Goal: Check status: Check status

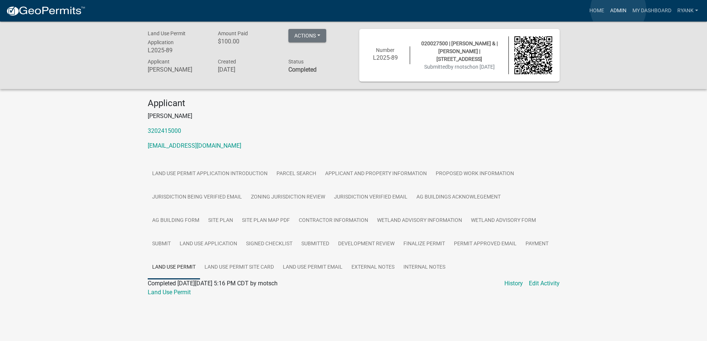
click at [618, 9] on link "Admin" at bounding box center [618, 11] width 22 height 14
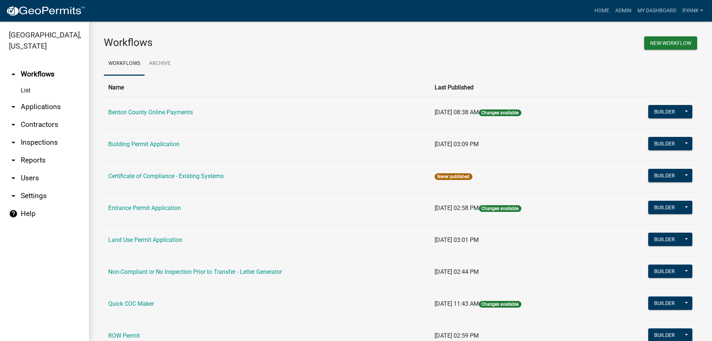
click at [53, 106] on link "arrow_drop_down Applications" at bounding box center [44, 107] width 89 height 18
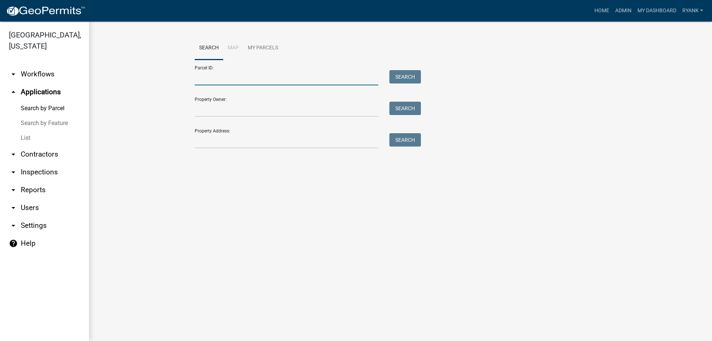
click at [206, 82] on input "Parcel ID:" at bounding box center [287, 77] width 184 height 15
click at [202, 109] on input "Property Owner:" at bounding box center [287, 109] width 184 height 15
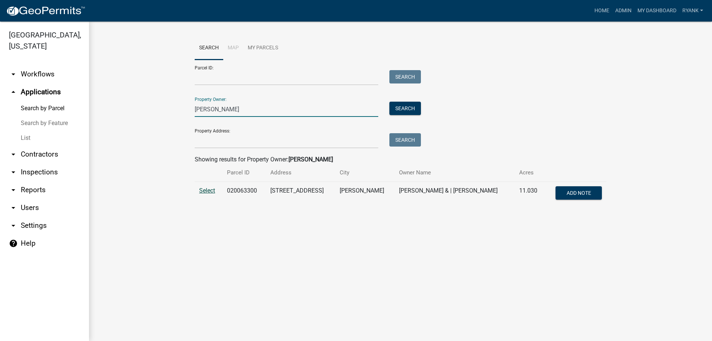
type input "[PERSON_NAME]"
click at [208, 191] on span "Select" at bounding box center [207, 190] width 16 height 7
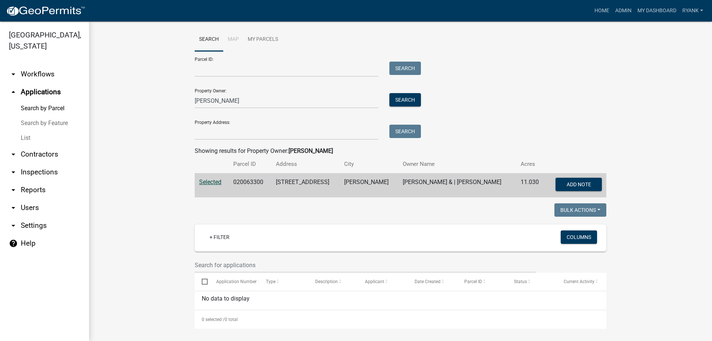
scroll to position [11, 0]
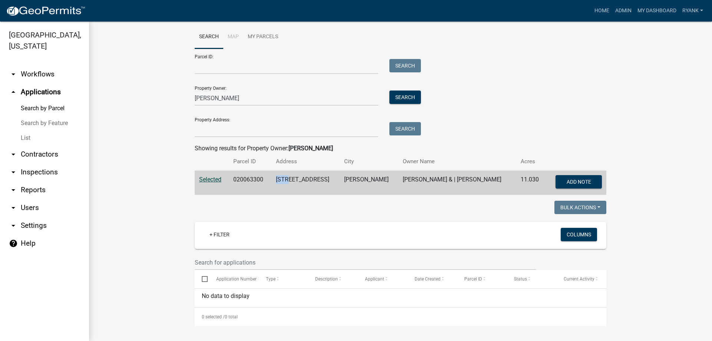
drag, startPoint x: 297, startPoint y: 179, endPoint x: 284, endPoint y: 180, distance: 13.0
click at [284, 180] on td "[STREET_ADDRESS]" at bounding box center [305, 183] width 68 height 24
drag, startPoint x: 227, startPoint y: 97, endPoint x: 188, endPoint y: 90, distance: 39.6
click at [189, 90] on div "Search Map My Parcels Parcel ID: Search Property Owner: [PERSON_NAME] Search Pr…" at bounding box center [400, 112] width 423 height 175
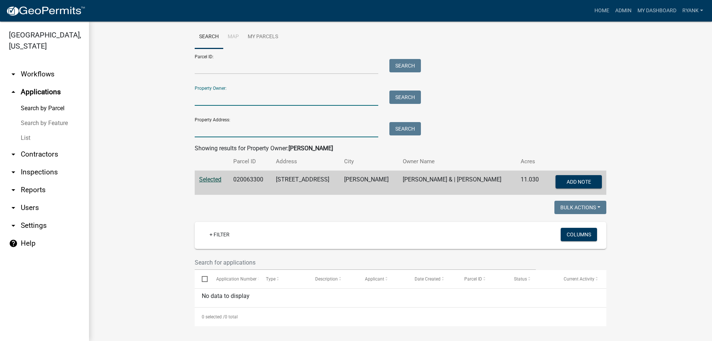
click at [217, 128] on input "Property Address:" at bounding box center [287, 129] width 184 height 15
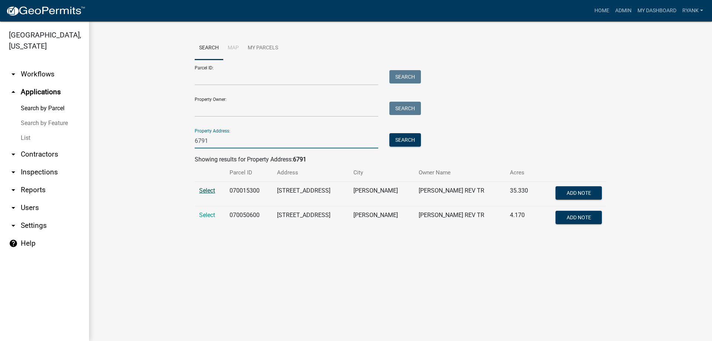
type input "6791"
click at [205, 187] on span "Select" at bounding box center [207, 190] width 16 height 7
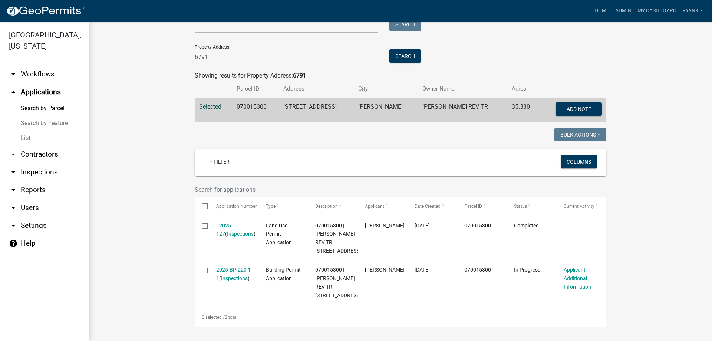
scroll to position [101, 0]
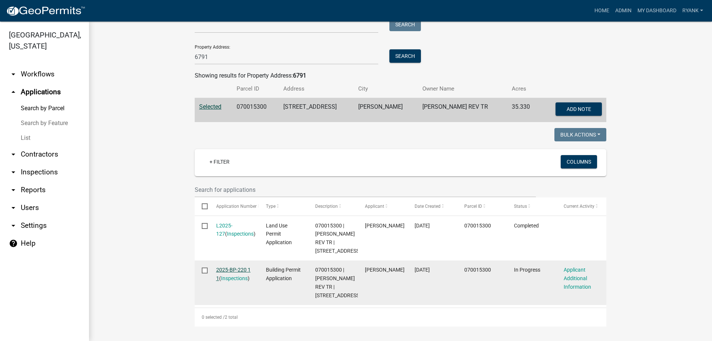
click at [228, 267] on link "2025-BP-220 1 1" at bounding box center [233, 274] width 34 height 14
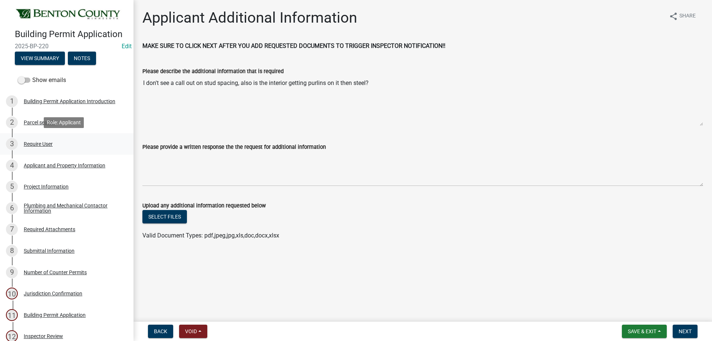
click at [40, 139] on div "3 Require User" at bounding box center [64, 144] width 116 height 12
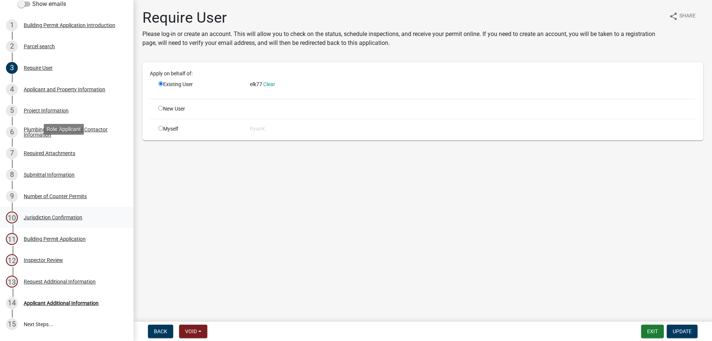
scroll to position [122, 0]
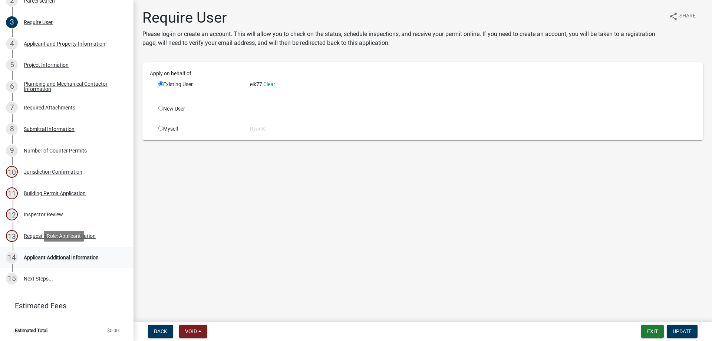
click at [50, 257] on div "Applicant Additional Information" at bounding box center [61, 257] width 75 height 5
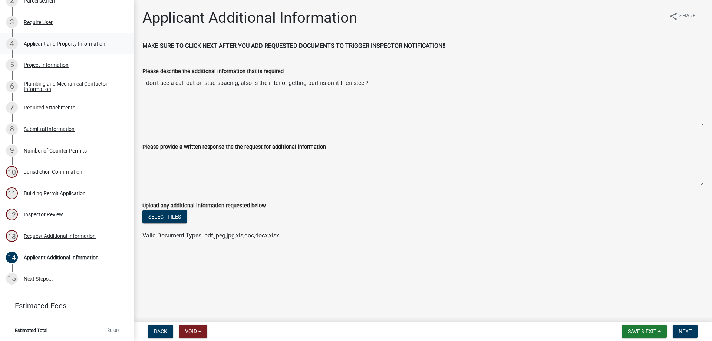
click at [49, 45] on div "Applicant and Property Information" at bounding box center [65, 43] width 82 height 5
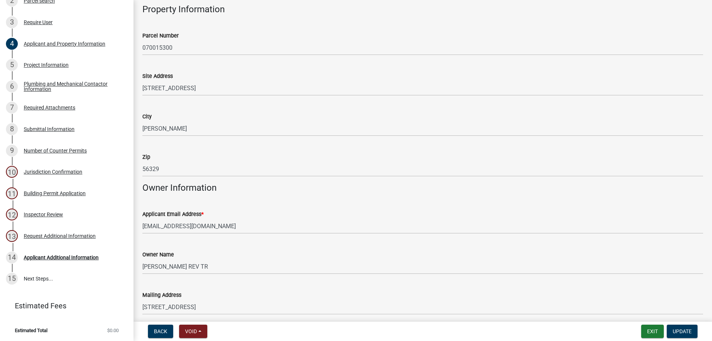
scroll to position [148, 0]
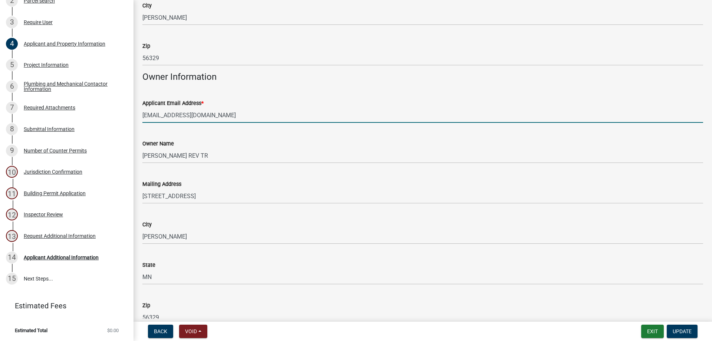
drag, startPoint x: 216, startPoint y: 116, endPoint x: 139, endPoint y: 110, distance: 77.0
click at [139, 110] on div "Applicant Email Address * [EMAIL_ADDRESS][DOMAIN_NAME]" at bounding box center [423, 105] width 572 height 34
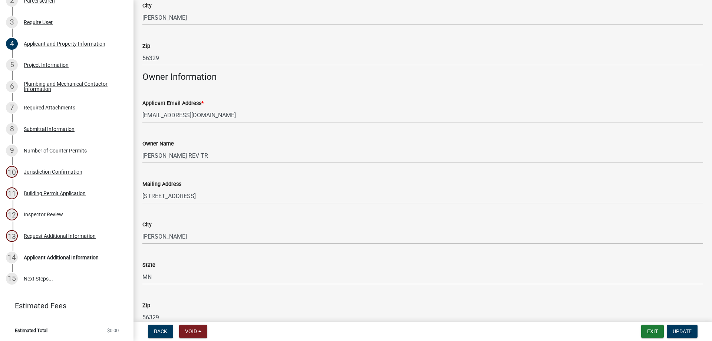
click at [236, 139] on div "Owner Name" at bounding box center [422, 143] width 561 height 9
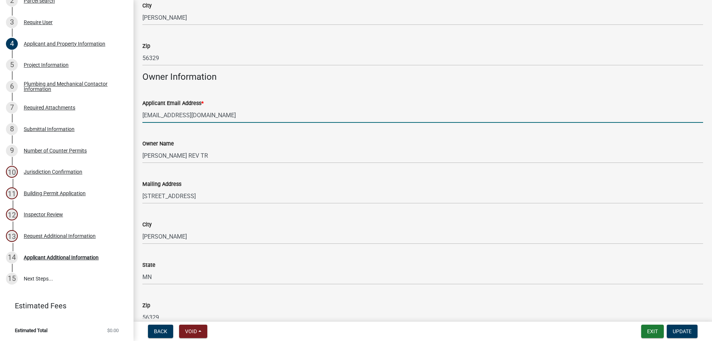
click at [171, 114] on input "[EMAIL_ADDRESS][DOMAIN_NAME]" at bounding box center [422, 115] width 561 height 15
click at [60, 255] on div "Applicant Additional Information" at bounding box center [61, 257] width 75 height 5
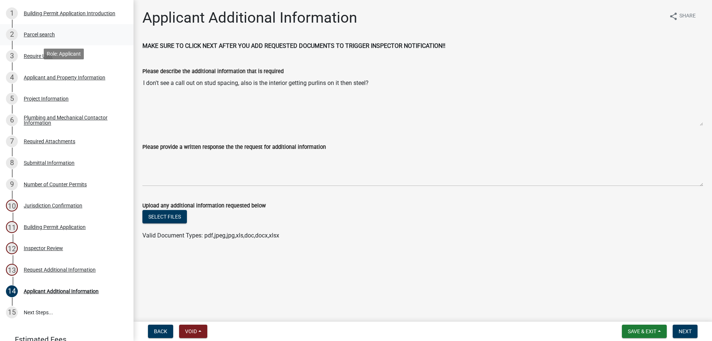
scroll to position [47, 0]
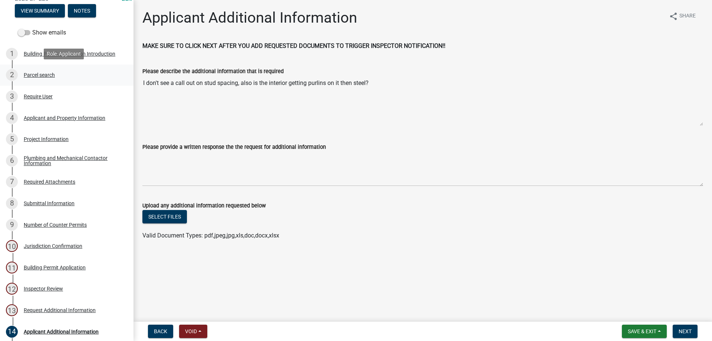
click at [42, 76] on div "Parcel search" at bounding box center [39, 74] width 31 height 5
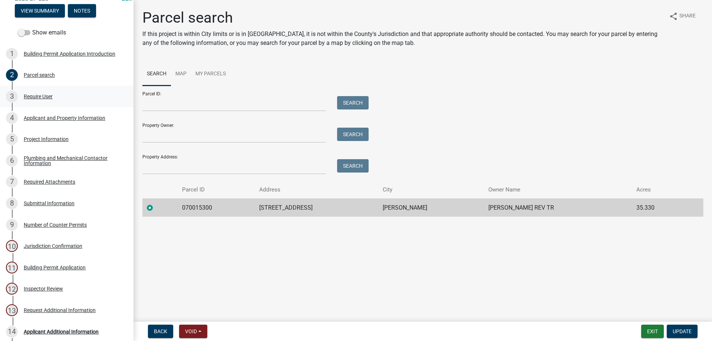
click at [42, 94] on div "Require User" at bounding box center [38, 96] width 29 height 5
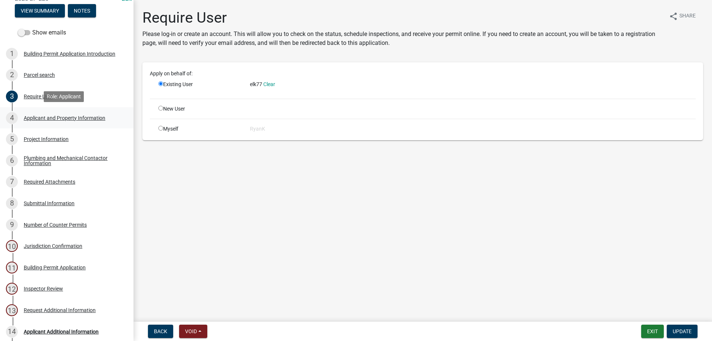
click at [52, 118] on div "Applicant and Property Information" at bounding box center [65, 117] width 82 height 5
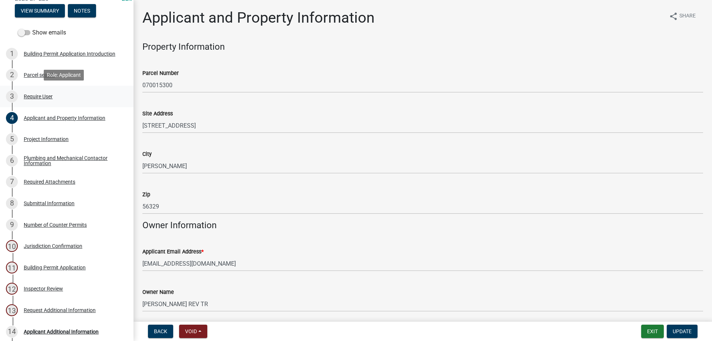
click at [44, 96] on div "Require User" at bounding box center [38, 96] width 29 height 5
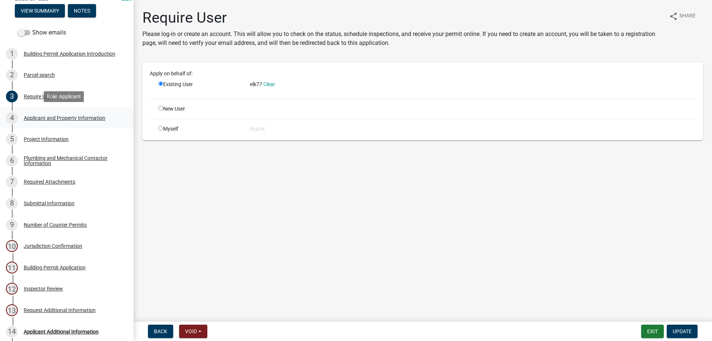
click at [45, 115] on div "Applicant and Property Information" at bounding box center [65, 117] width 82 height 5
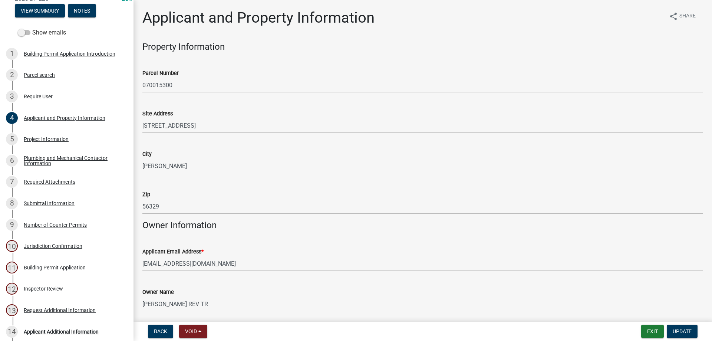
scroll to position [111, 0]
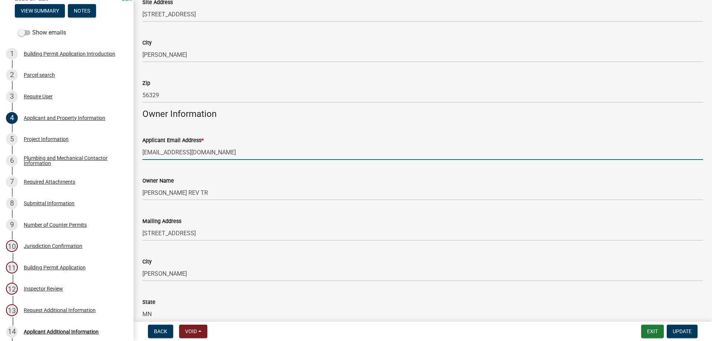
drag, startPoint x: 218, startPoint y: 151, endPoint x: 129, endPoint y: 145, distance: 89.6
click at [129, 145] on div "Building Permit Application 2025-BP-220 Edit View Summary Notes Show emails 1 B…" at bounding box center [356, 170] width 712 height 341
